Goal: Task Accomplishment & Management: Use online tool/utility

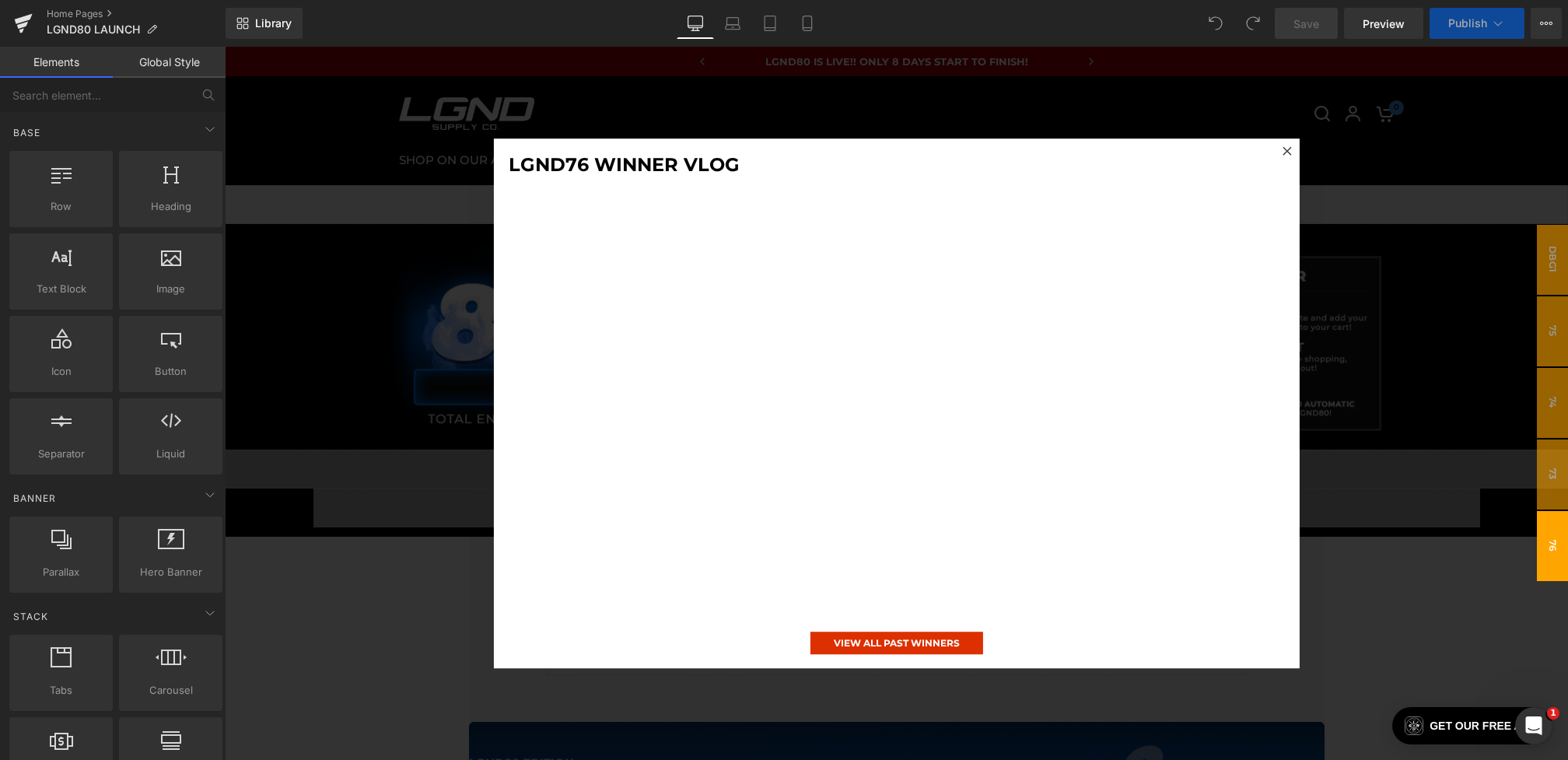
click at [314, 481] on div at bounding box center [896, 403] width 1343 height 713
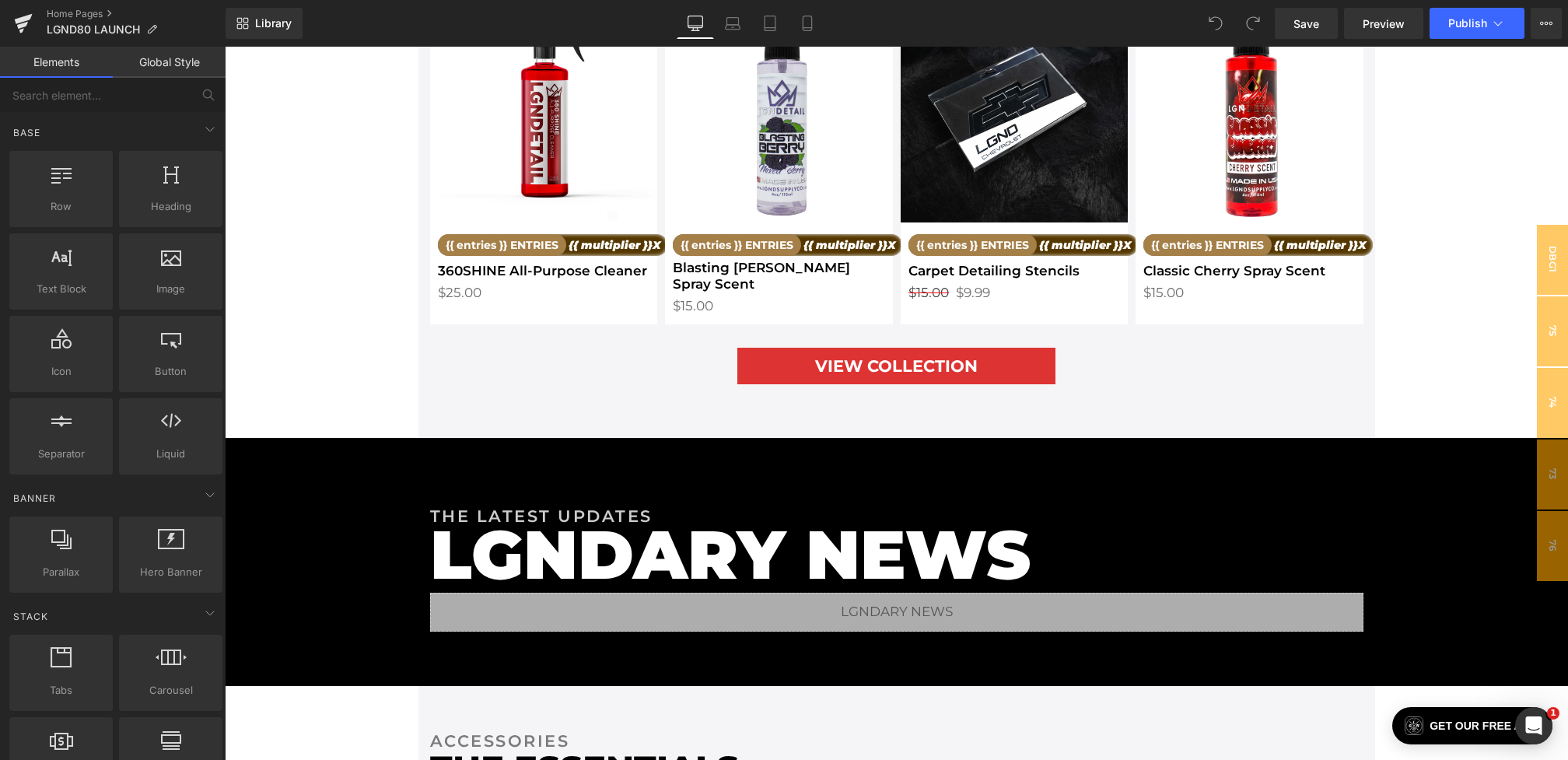
scroll to position [5662, 0]
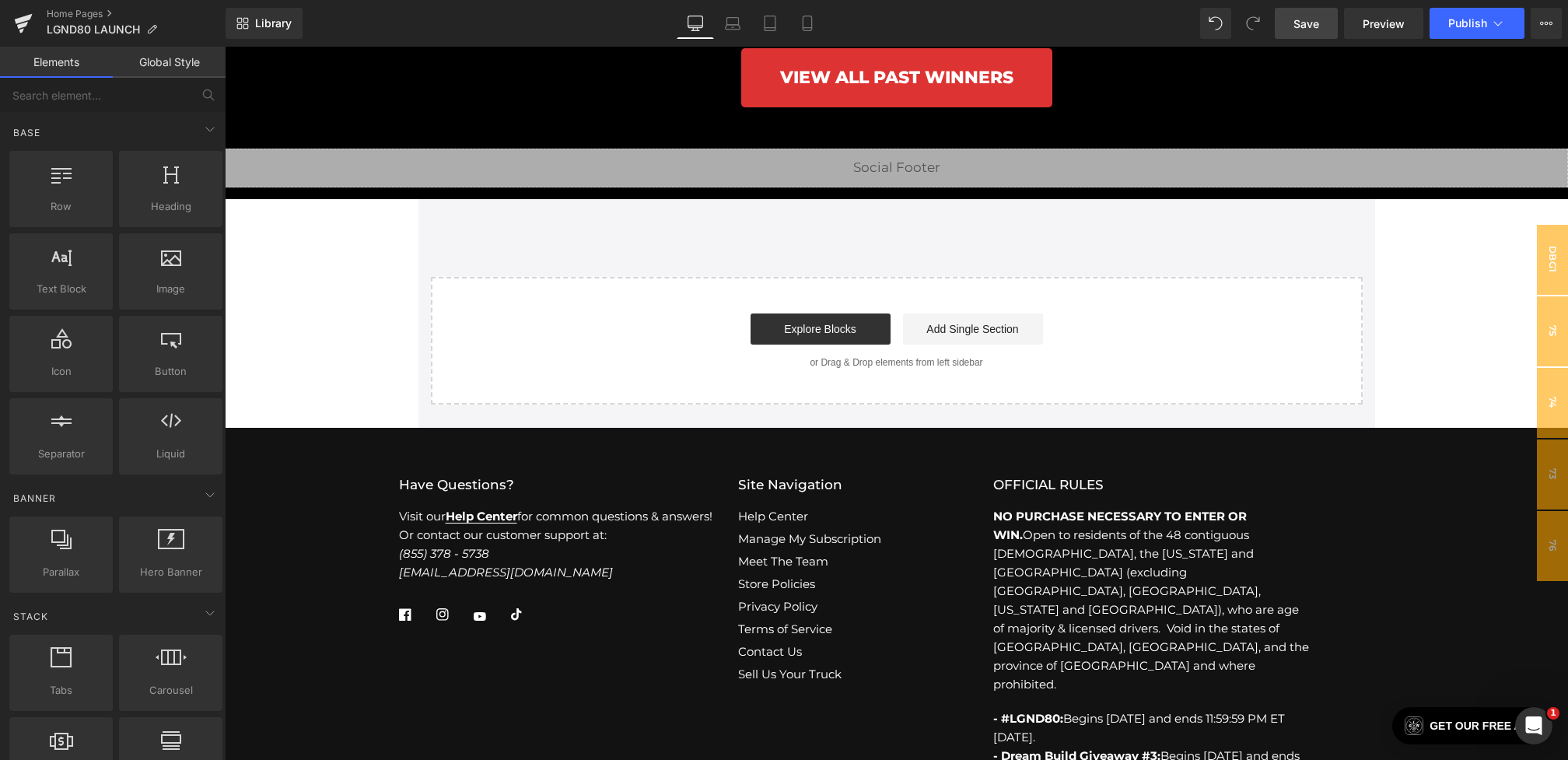
click at [1313, 21] on span "Save" at bounding box center [1306, 23] width 26 height 16
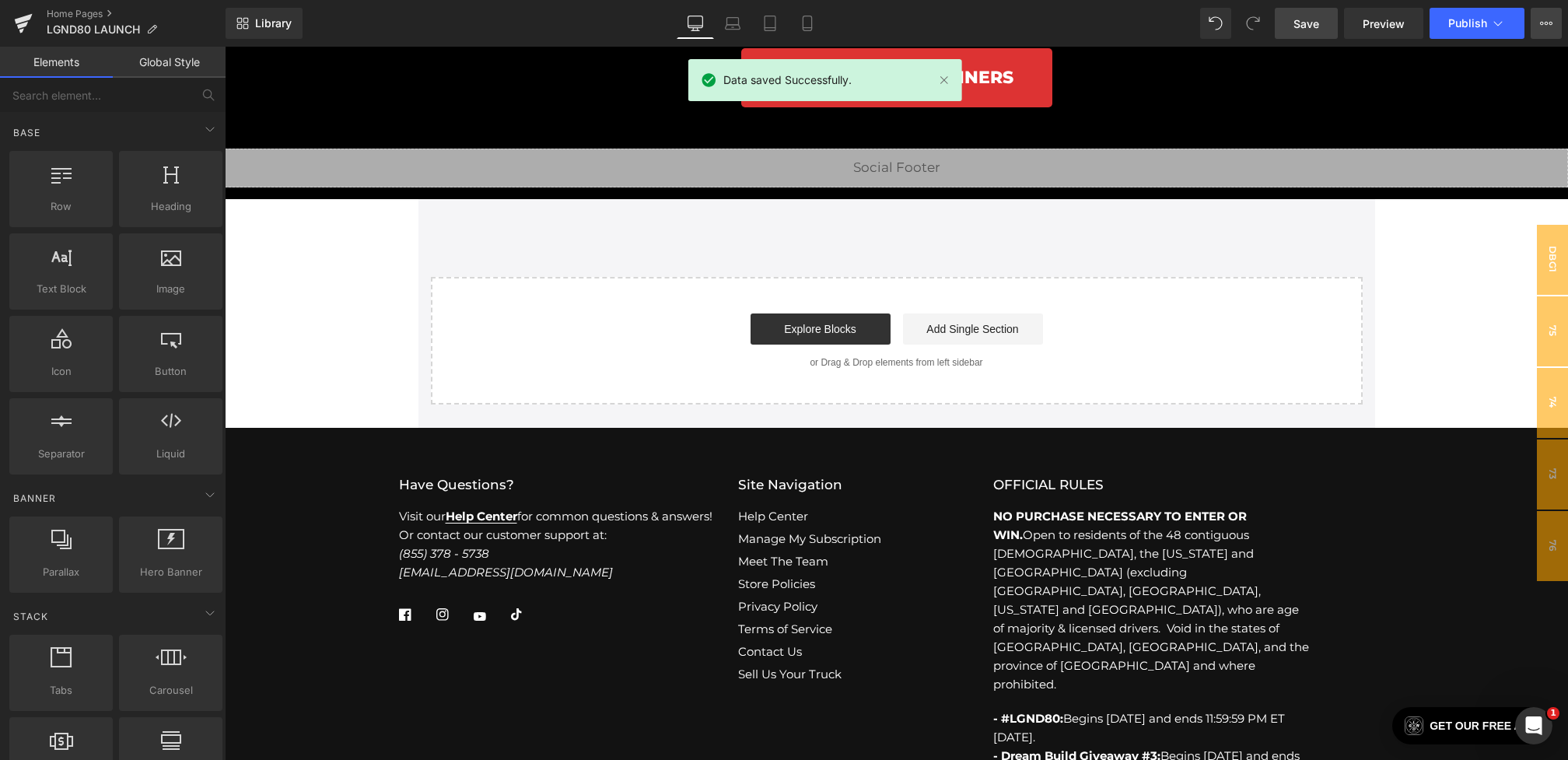
click at [1533, 30] on button "View Live Page View with current Template Save Template to Library Schedule Pub…" at bounding box center [1546, 23] width 31 height 31
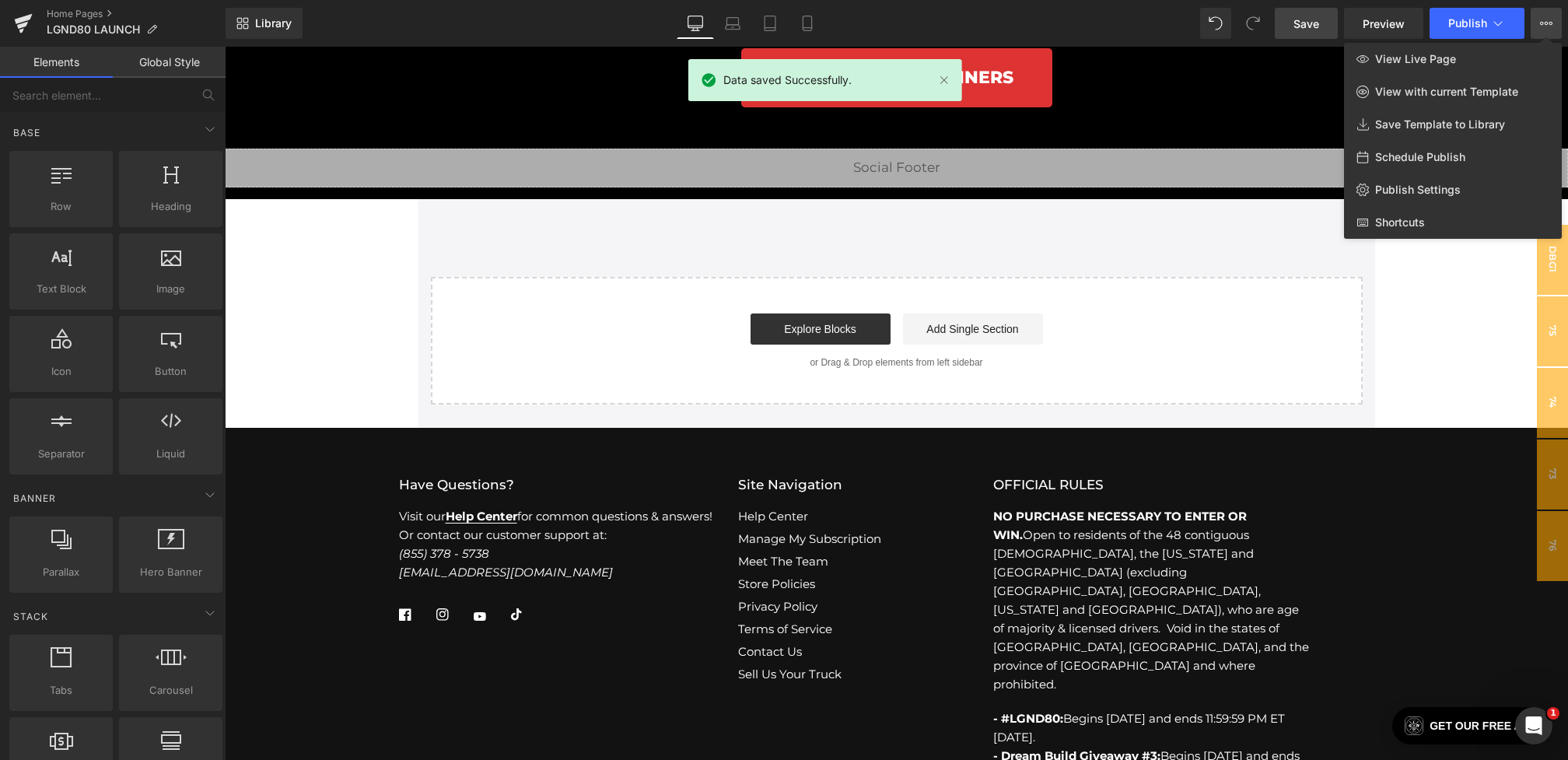
click at [1427, 149] on div "Schedule Publish" at bounding box center [1453, 157] width 218 height 32
select select
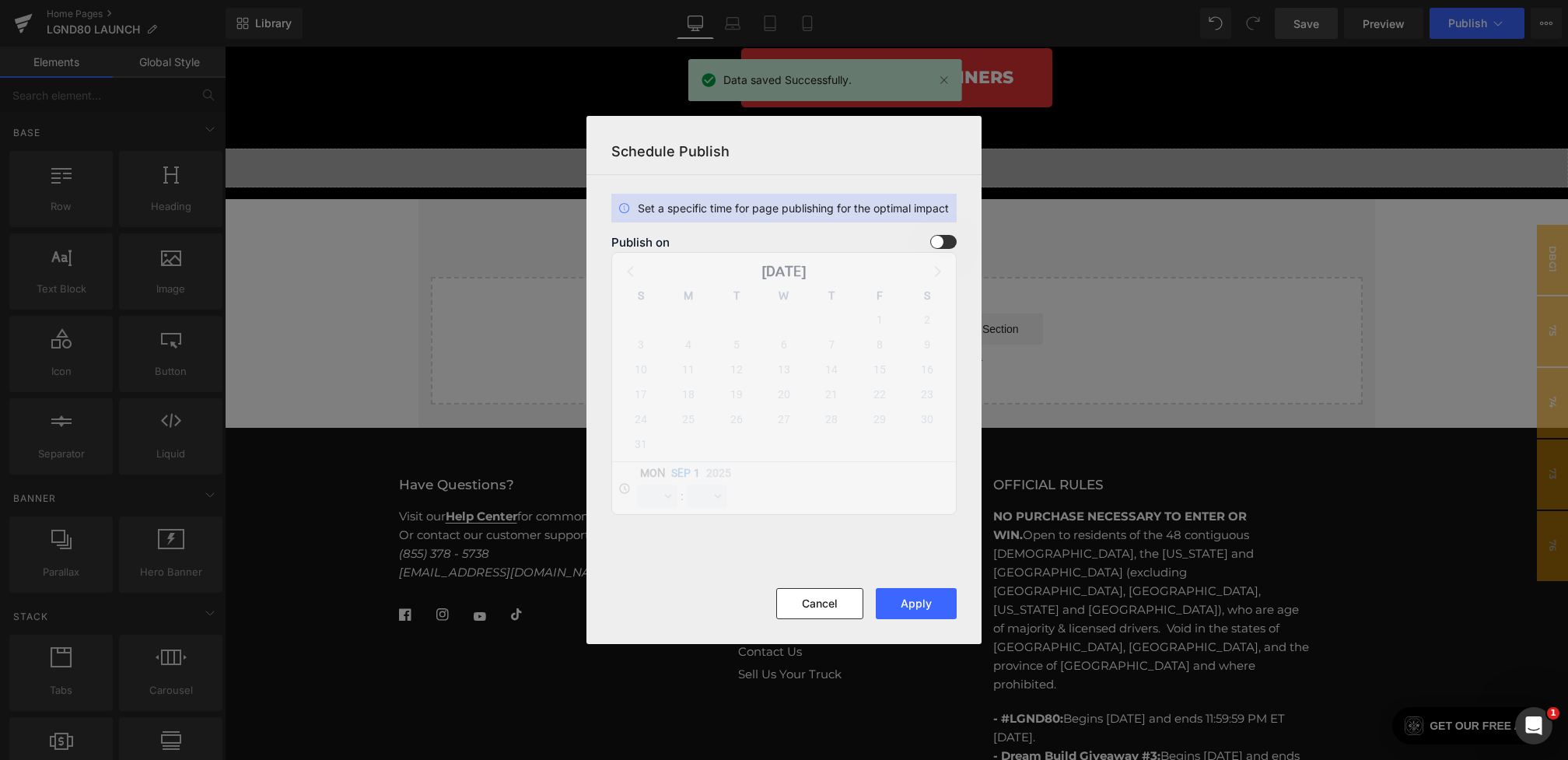
click at [936, 244] on span at bounding box center [943, 242] width 26 height 14
click at [0, 0] on input "checkbox" at bounding box center [0, 0] width 0 height 0
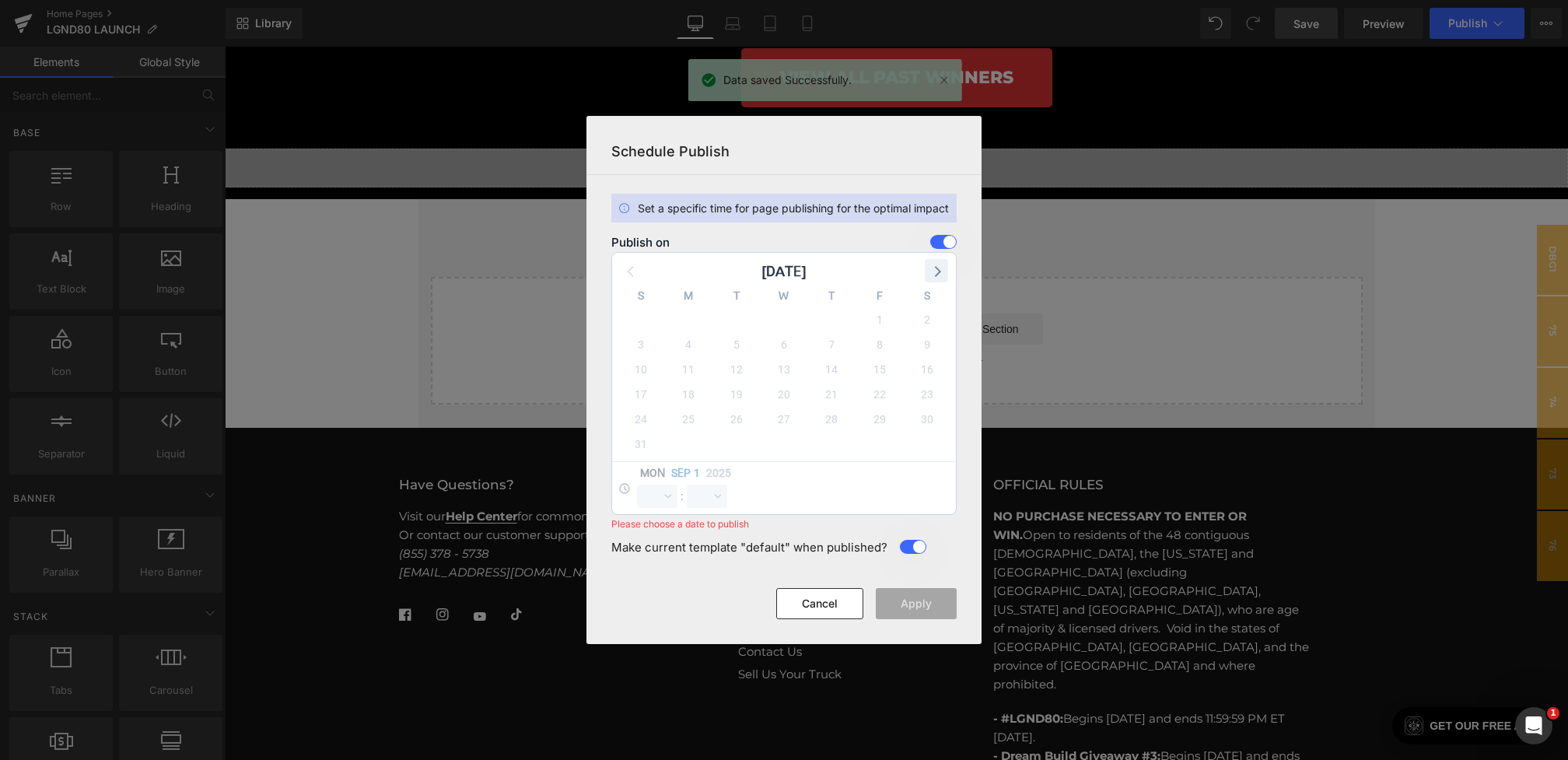
click at [945, 272] on icon at bounding box center [936, 271] width 20 height 20
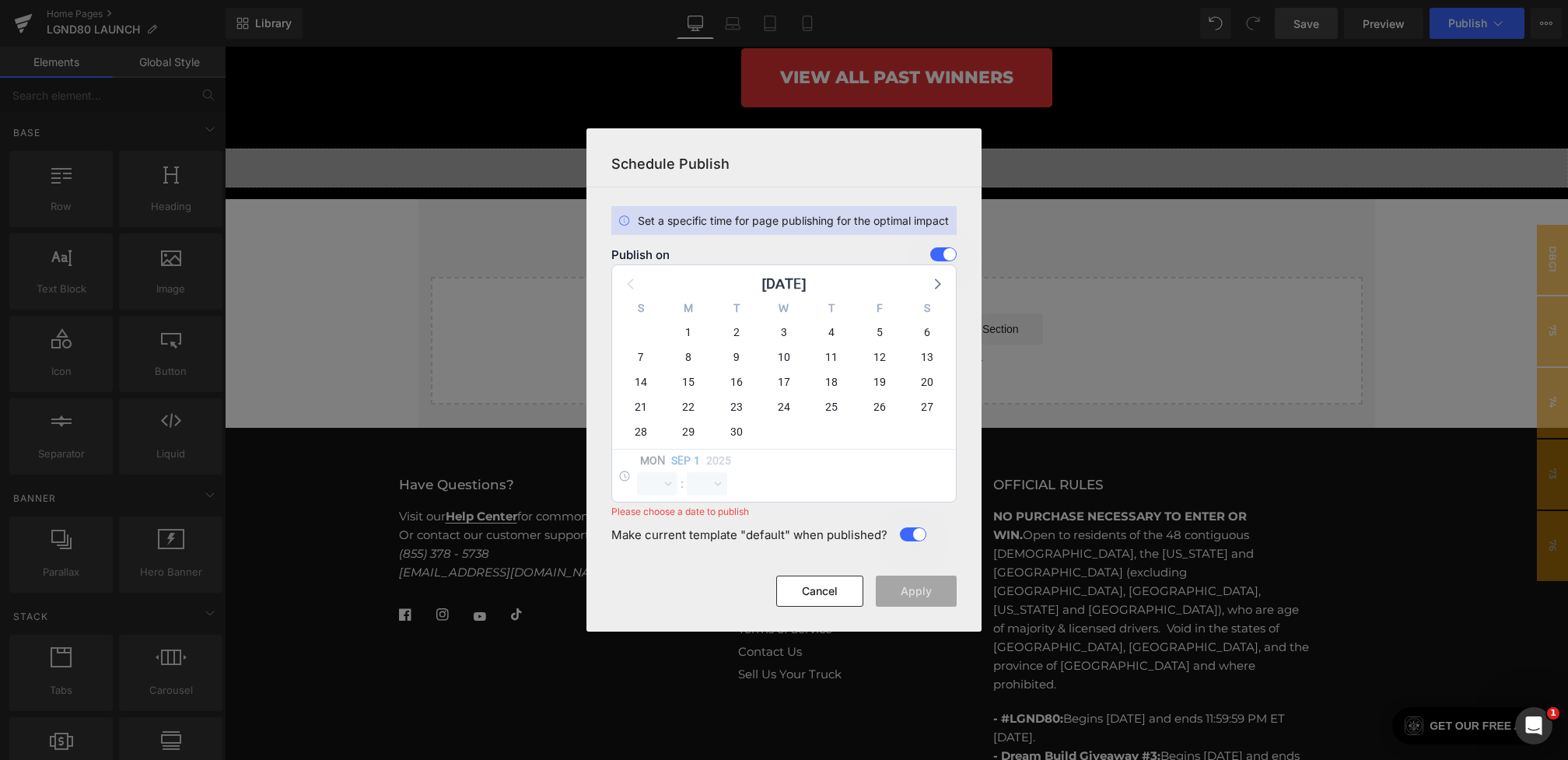
click at [727, 346] on div "9" at bounding box center [736, 357] width 48 height 25
click at [733, 335] on span "2" at bounding box center [737, 332] width 22 height 22
click at [661, 469] on div "[DATE]" at bounding box center [682, 462] width 90 height 20
click at [661, 484] on select "00 01 02 03 04 05 06 07 08 09 10 11 12 13 14 15 16 17 18 19 20 21 22 23" at bounding box center [657, 484] width 40 height 23
select select "0"
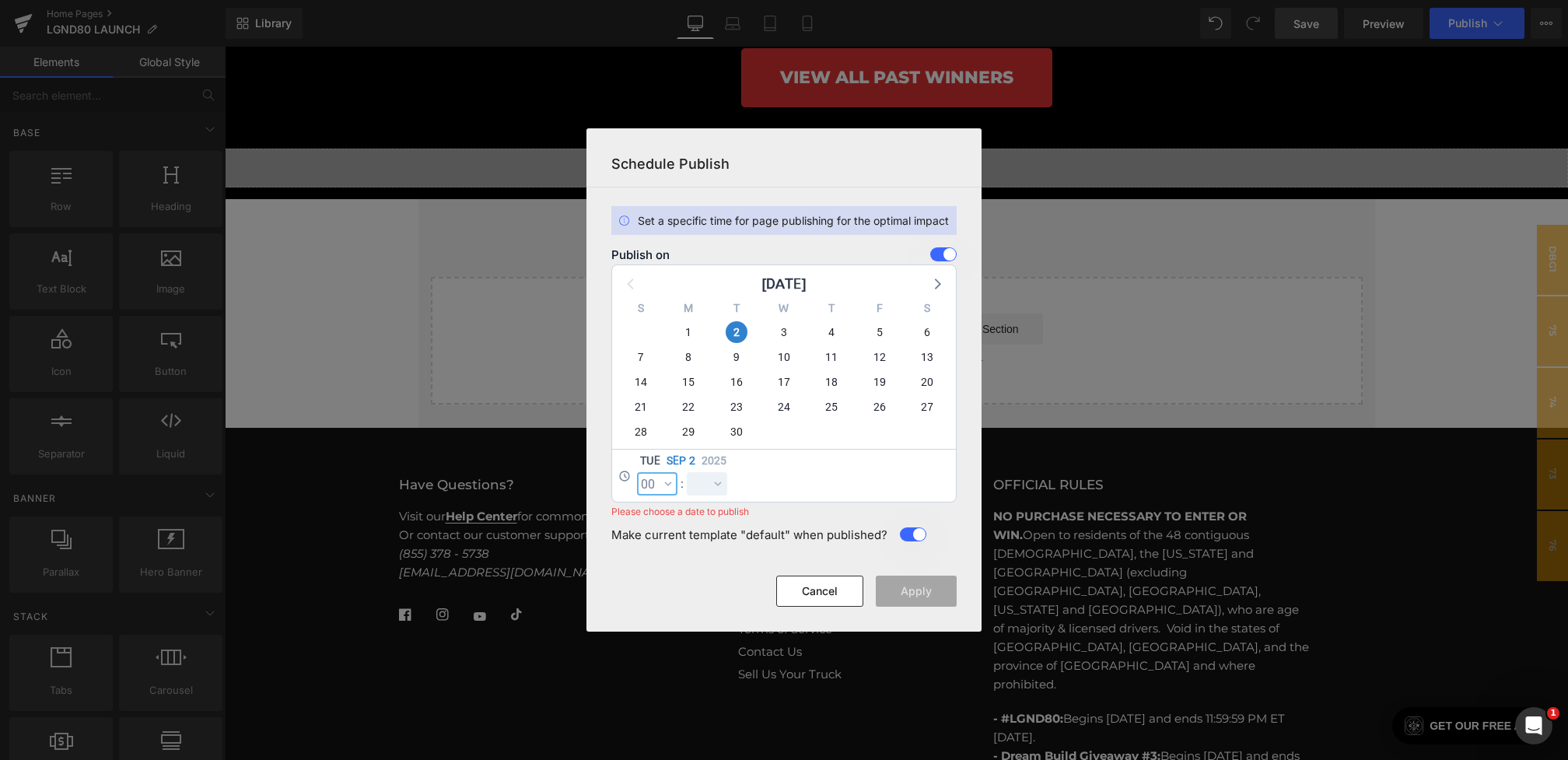
click at [637, 472] on select "00 01 02 03 04 05 06 07 08 09 10 11 12 13 14 15 16 17 18 19 20 21 22 23" at bounding box center [657, 484] width 40 height 23
click at [715, 487] on select "00 01 02 03 04 05 06 07 08 09 10 11 12 13 14 15 16 17 18 19 20 21 22 23 24 25 2…" at bounding box center [706, 484] width 40 height 23
select select "0"
click at [686, 472] on select "00 01 02 03 04 05 06 07 08 09 10 11 12 13 14 15 16 17 18 19 20 21 22 23 24 25 2…" at bounding box center [706, 484] width 40 height 23
click at [943, 595] on button "Apply" at bounding box center [917, 591] width 81 height 31
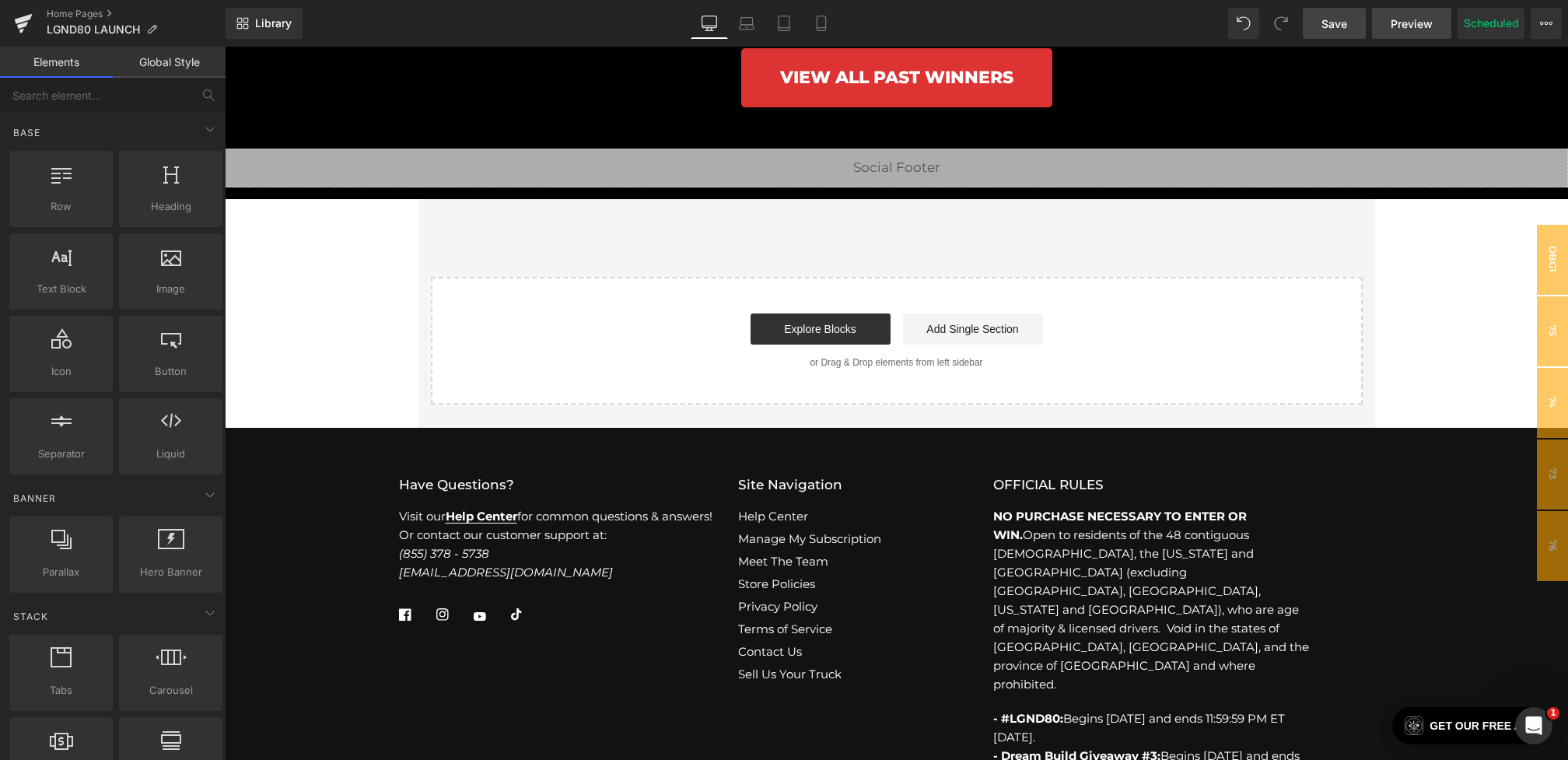
click at [1425, 9] on link "Preview" at bounding box center [1411, 23] width 79 height 31
